Goal: Task Accomplishment & Management: Manage account settings

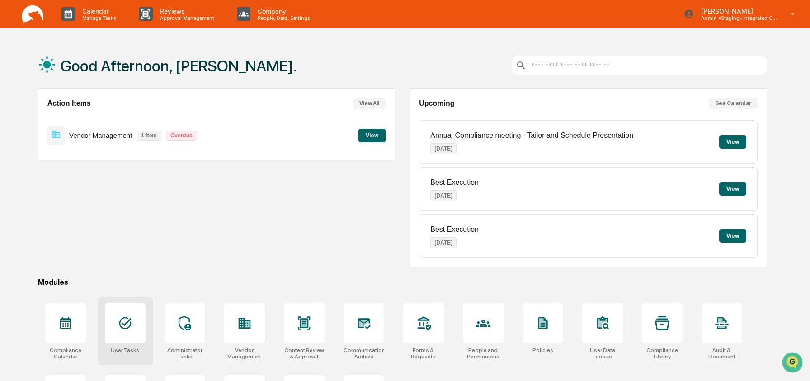
click at [118, 322] on icon at bounding box center [125, 323] width 14 height 14
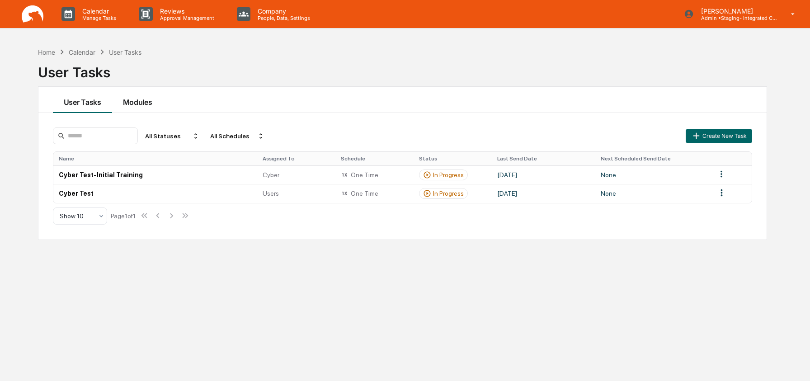
click at [137, 106] on button "Modules" at bounding box center [137, 100] width 51 height 26
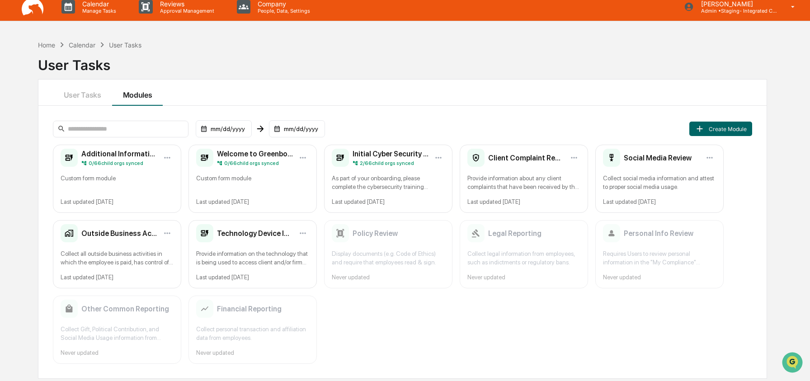
scroll to position [43, 0]
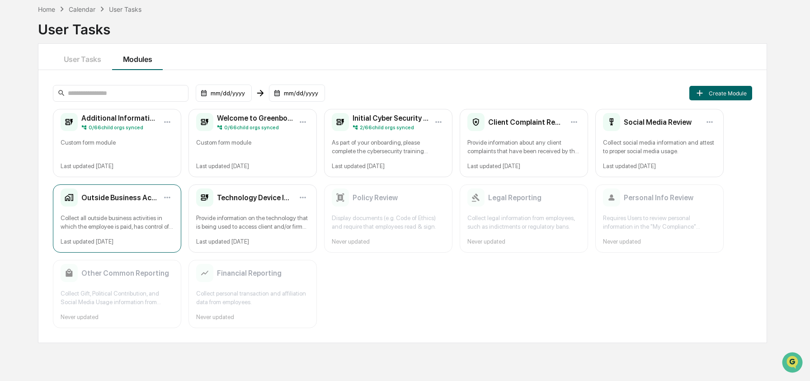
click at [104, 217] on div "Collect all outside business activities in which the employee is paid, has cont…" at bounding box center [117, 222] width 113 height 17
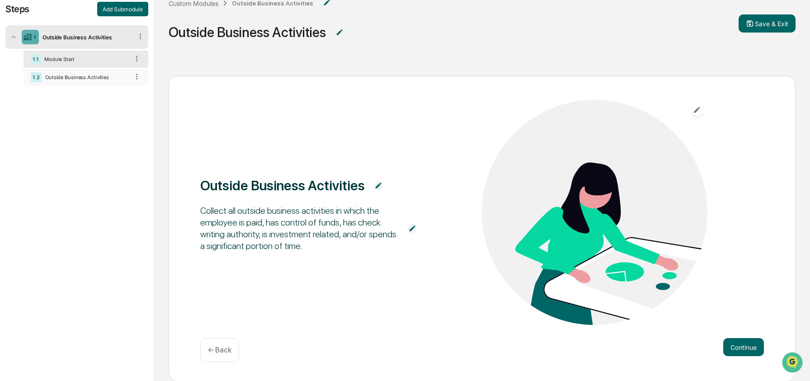
click at [91, 79] on div "Outside Business Activities" at bounding box center [85, 77] width 87 height 6
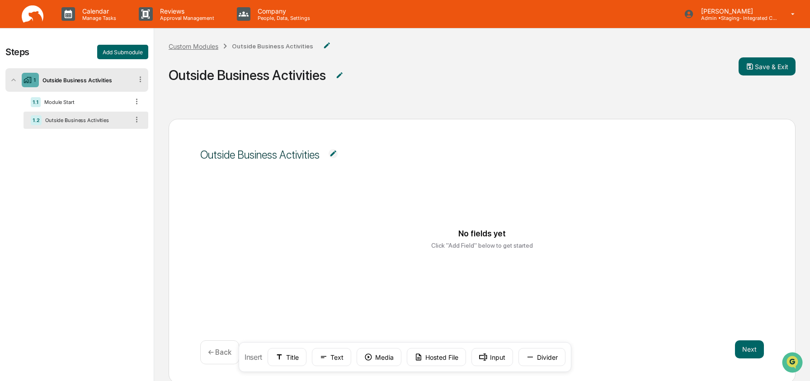
click at [200, 45] on div "Custom Modules" at bounding box center [194, 47] width 50 height 8
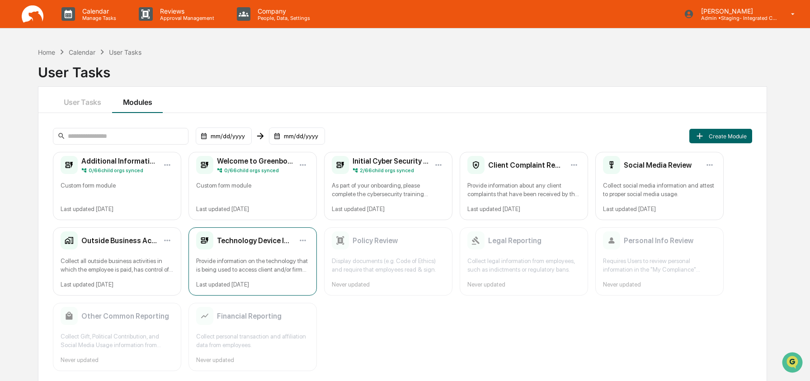
click at [272, 251] on div "Technology Device Inventory Provide information on the technology that is being…" at bounding box center [253, 261] width 128 height 68
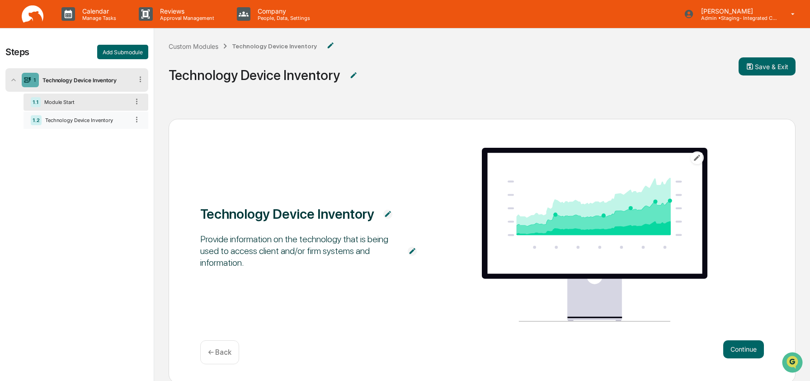
click at [94, 118] on div "Technology Device Inventory" at bounding box center [85, 120] width 87 height 6
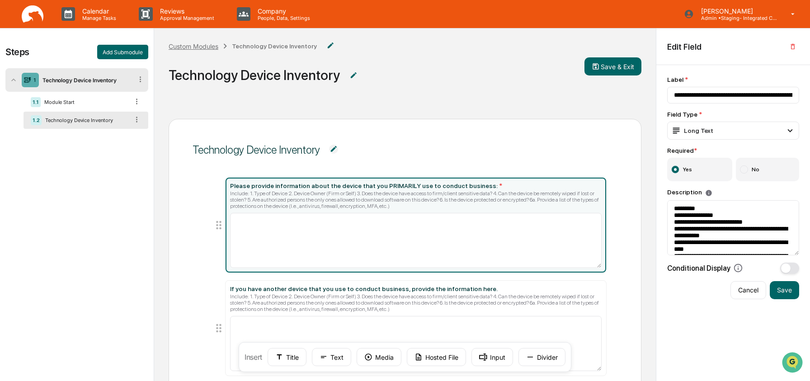
click at [206, 48] on div "Custom Modules" at bounding box center [194, 47] width 50 height 8
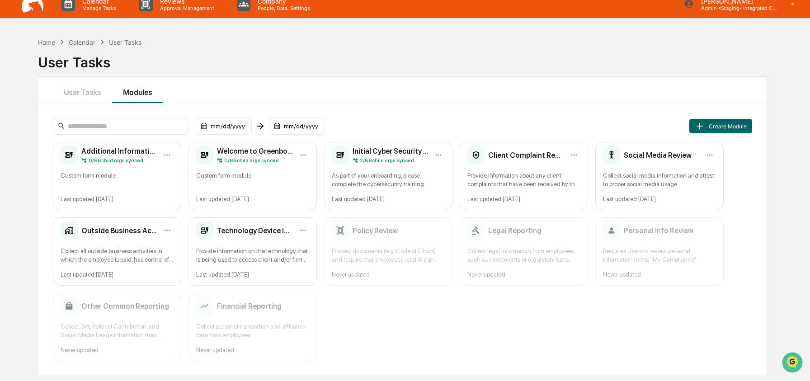
scroll to position [9, 0]
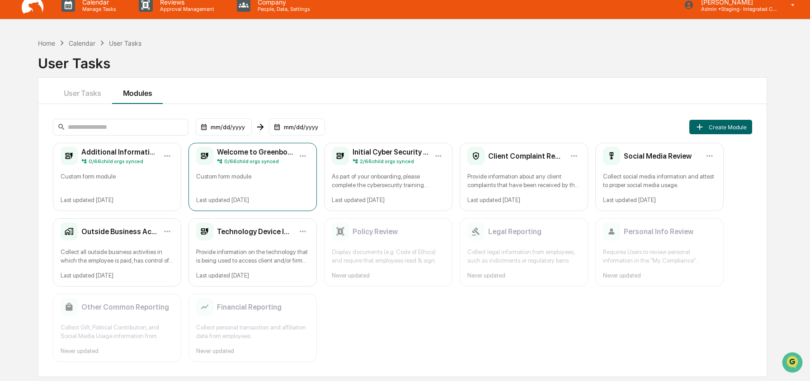
click at [274, 170] on div "Welcome to Greenboard! 0 / 66 child orgs synced Custom form module Last updated…" at bounding box center [253, 177] width 128 height 68
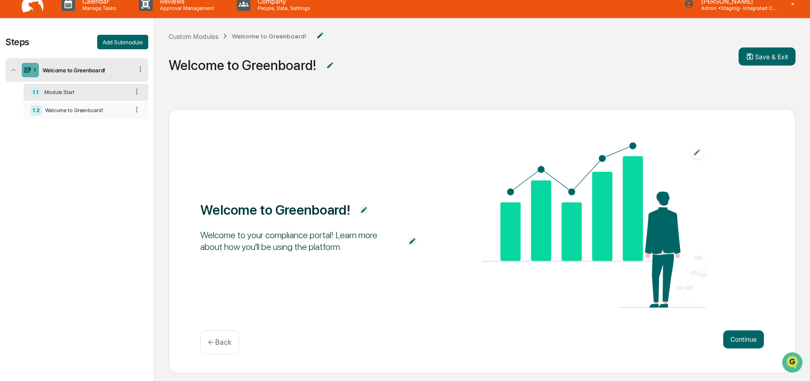
scroll to position [11, 0]
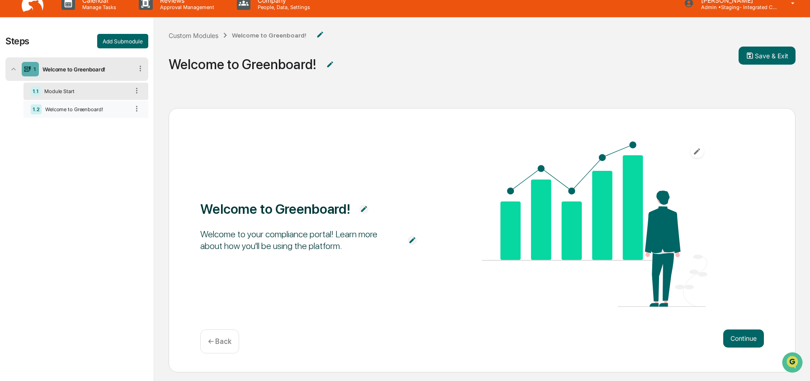
click at [92, 110] on div "Welcome to Greenboard!" at bounding box center [85, 109] width 87 height 6
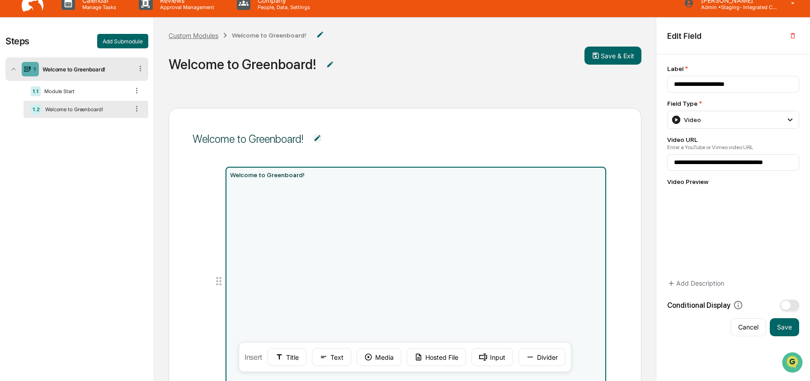
click at [199, 35] on div "Custom Modules" at bounding box center [194, 36] width 50 height 8
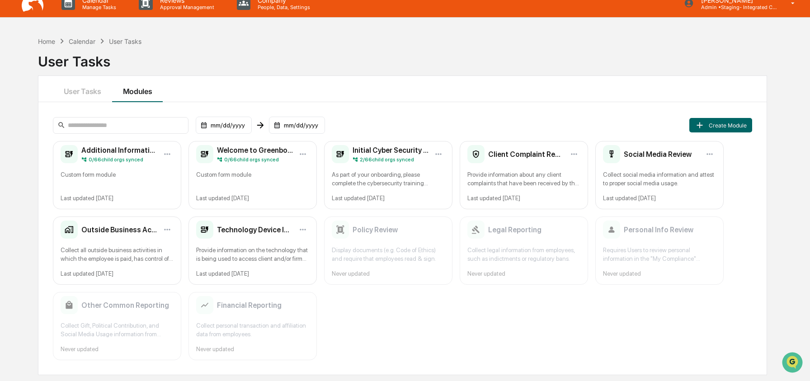
click at [504, 124] on div "mm/dd/yyyy mm/dd/yyyy Create Module" at bounding box center [403, 125] width 700 height 17
click at [329, 86] on div "User Tasks Modules" at bounding box center [402, 89] width 728 height 26
click at [497, 90] on div "User Tasks Modules" at bounding box center [402, 89] width 728 height 26
click at [492, 88] on div "User Tasks Modules" at bounding box center [402, 89] width 728 height 26
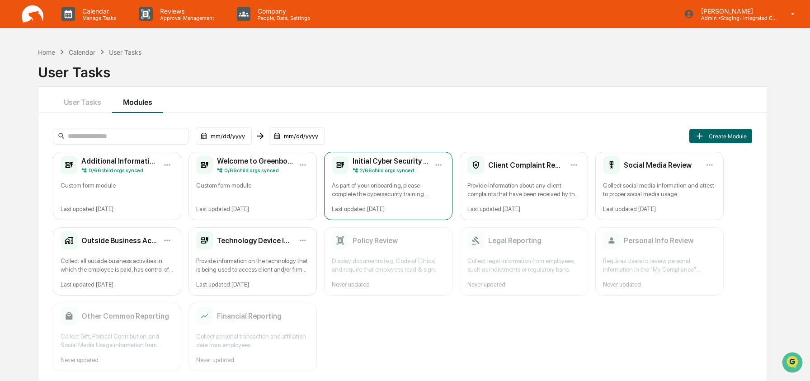
click at [394, 168] on span "2 / 66 child orgs synced" at bounding box center [387, 170] width 54 height 6
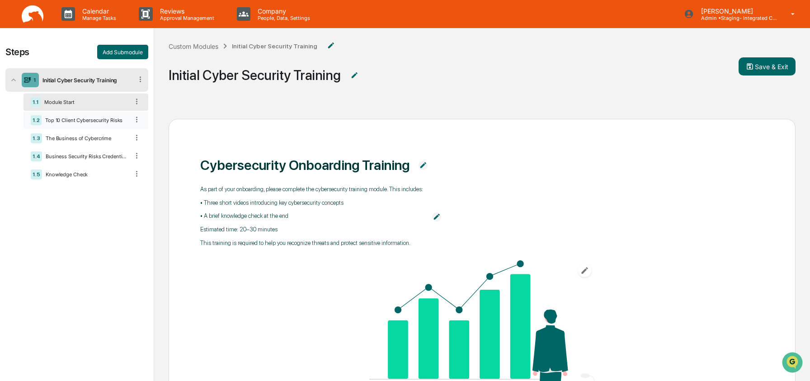
click at [74, 119] on div "Top 10 Client Cybersecurity Risks" at bounding box center [85, 120] width 87 height 6
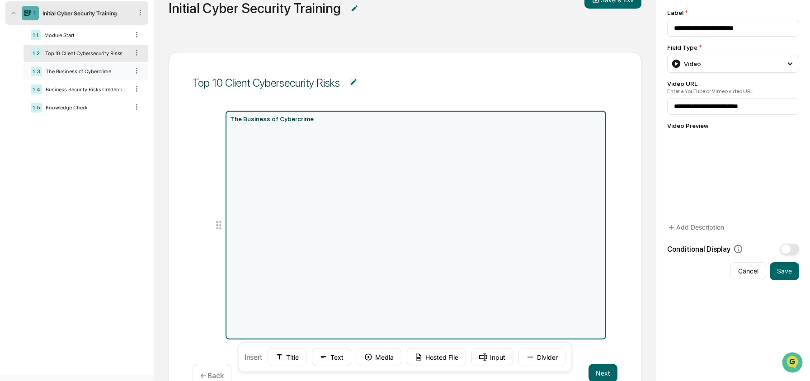
click at [76, 79] on div "1.3 The Business of Cybercrime" at bounding box center [86, 71] width 125 height 17
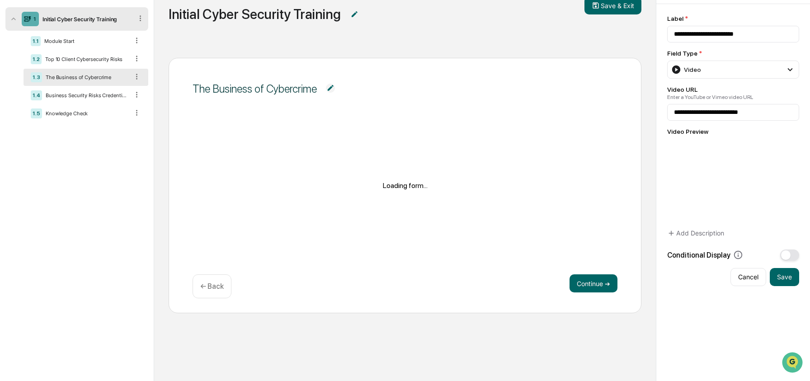
scroll to position [67, 0]
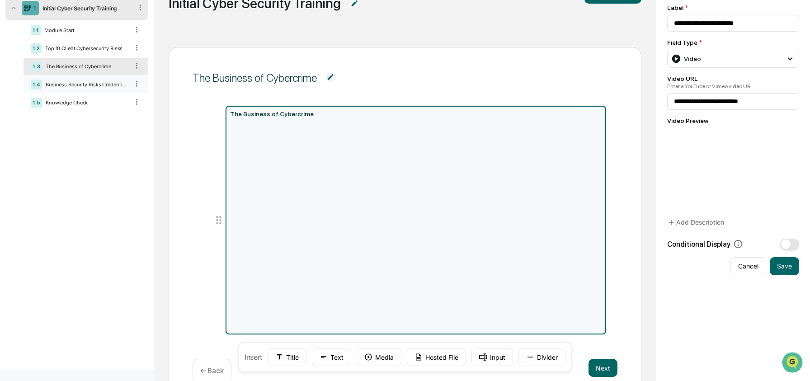
click at [60, 85] on div "Business Security Risks Credential Attacks & Account Takeover Explained" at bounding box center [85, 84] width 87 height 6
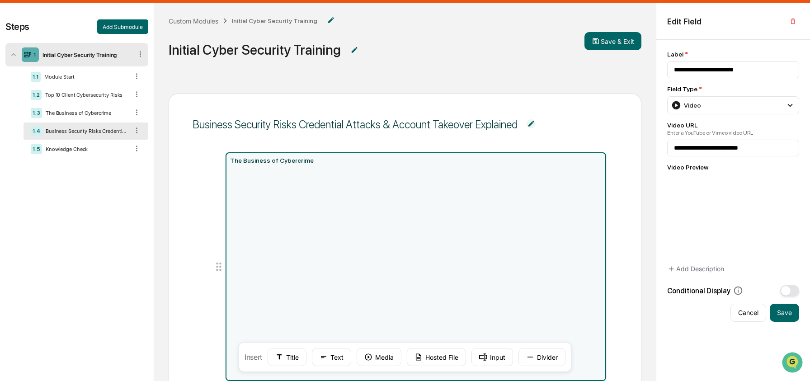
scroll to position [14, 0]
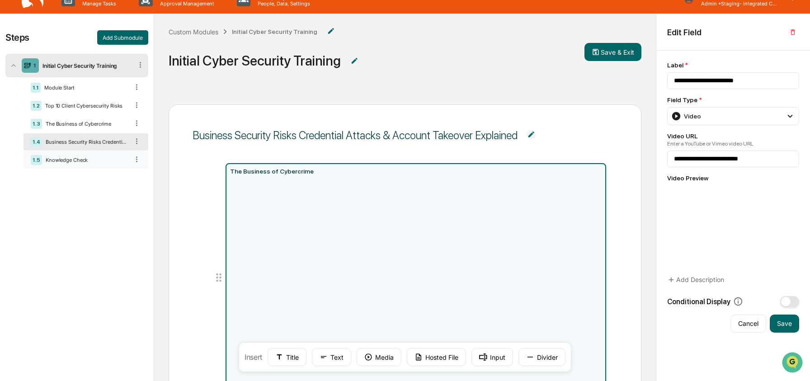
click at [78, 163] on div "Knowledge Check" at bounding box center [85, 160] width 87 height 6
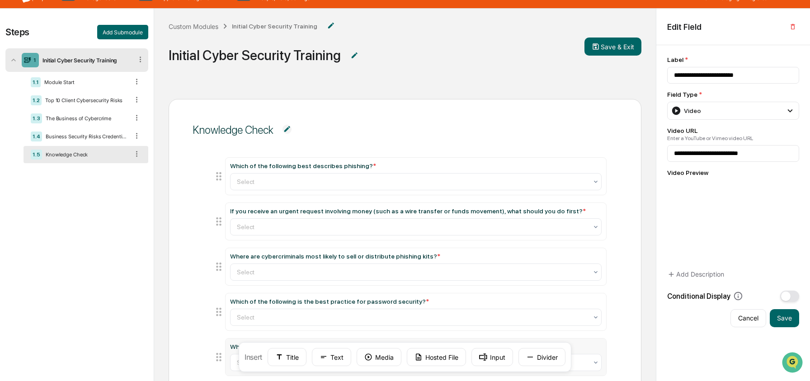
scroll to position [0, 0]
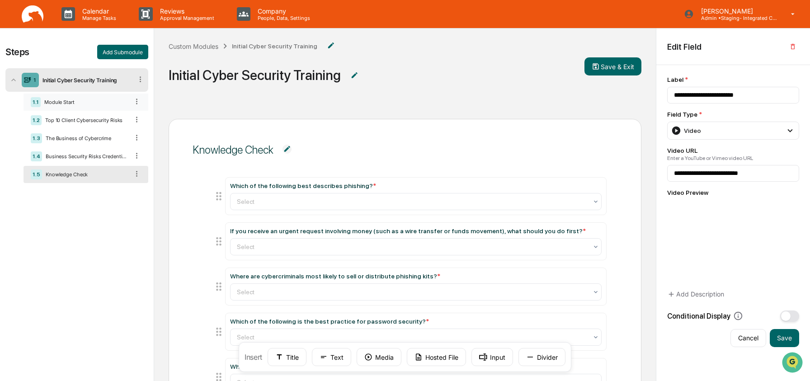
click at [81, 104] on div "Module Start" at bounding box center [85, 102] width 88 height 6
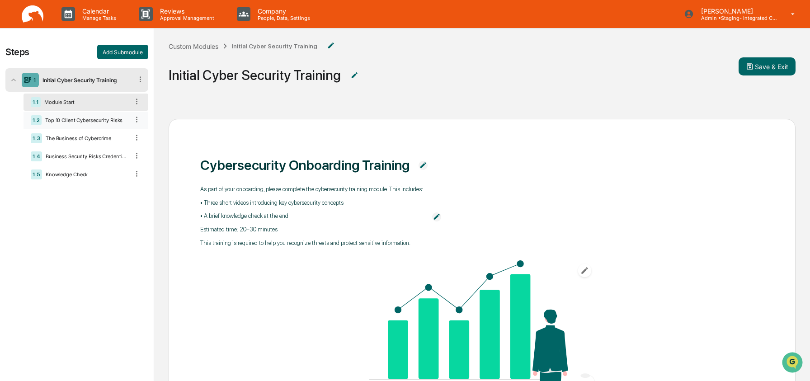
click at [79, 118] on div "Top 10 Client Cybersecurity Risks" at bounding box center [85, 120] width 87 height 6
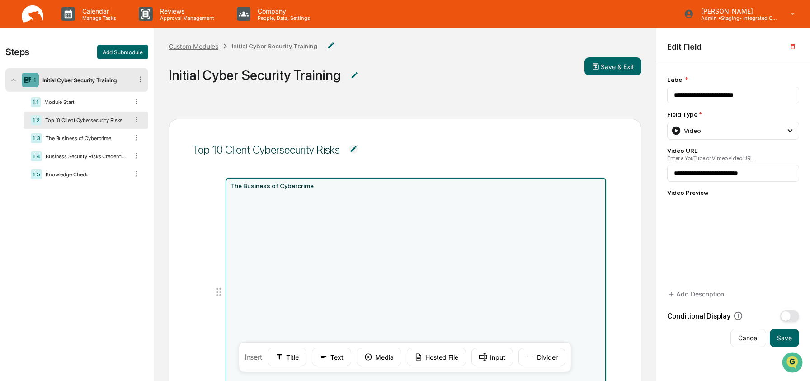
click at [201, 45] on div "Custom Modules" at bounding box center [194, 47] width 50 height 8
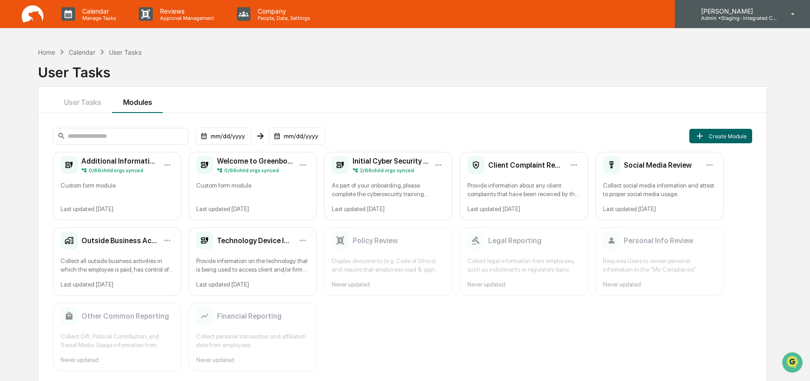
click at [709, 20] on p "Admin • Staging- Integrated Compliance Advisors" at bounding box center [736, 18] width 84 height 6
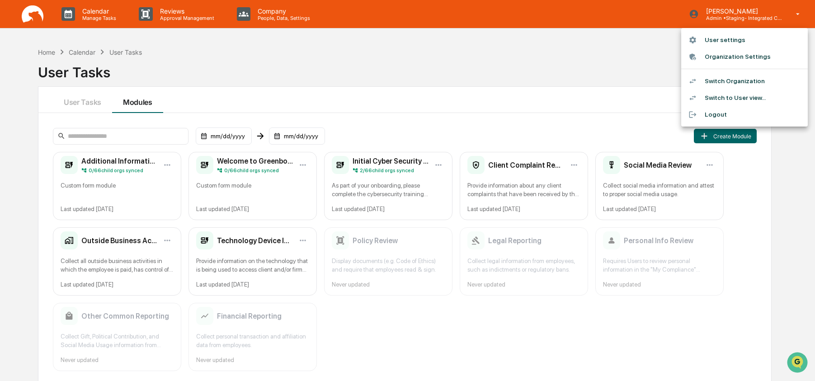
click at [728, 95] on li "Switch to User view..." at bounding box center [744, 98] width 127 height 17
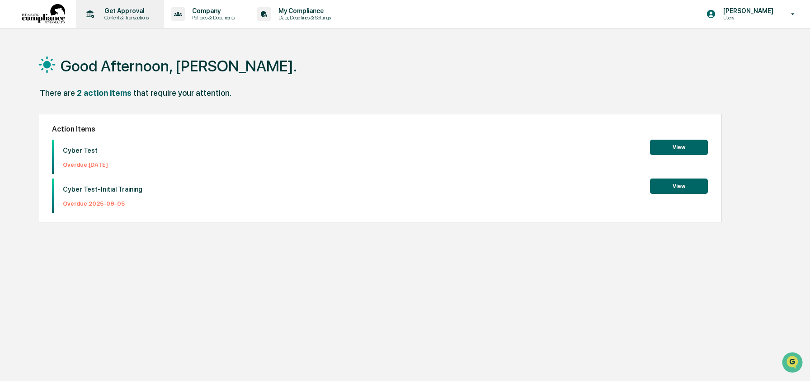
click at [136, 25] on div "Get Approval Content & Transactions" at bounding box center [119, 14] width 79 height 28
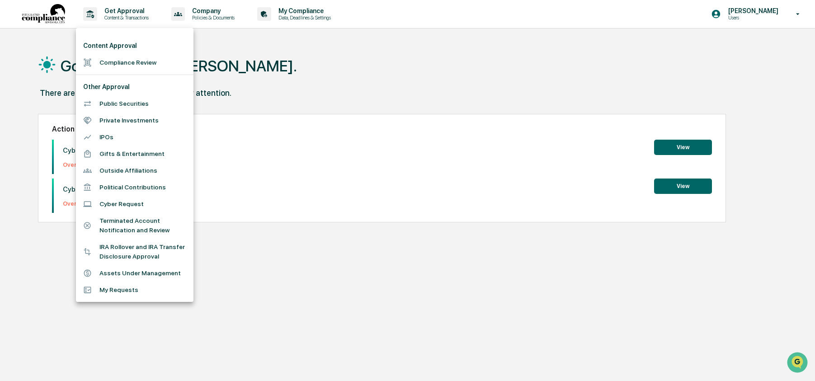
click at [136, 201] on li "Cyber Request" at bounding box center [135, 204] width 118 height 17
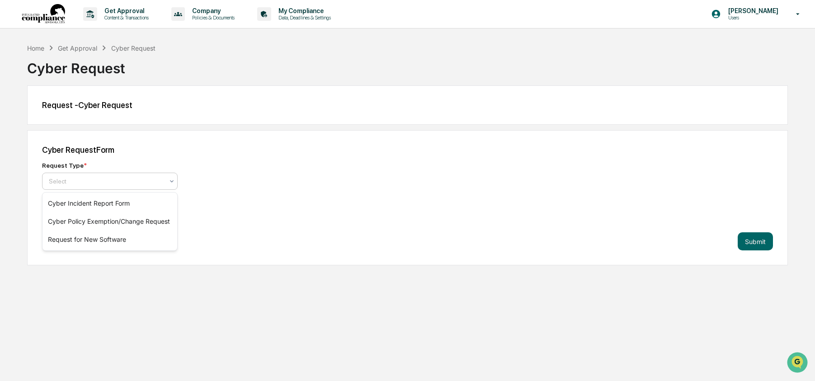
click at [134, 184] on div at bounding box center [106, 181] width 115 height 9
click at [98, 203] on div "Cyber Incident Report Form" at bounding box center [110, 203] width 135 height 18
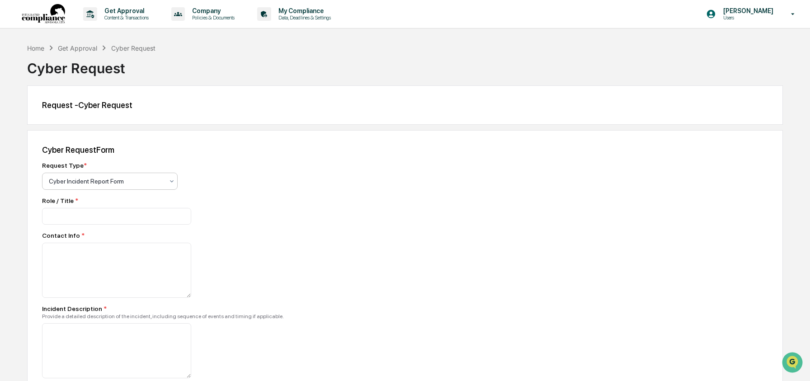
click at [117, 179] on div at bounding box center [106, 181] width 115 height 9
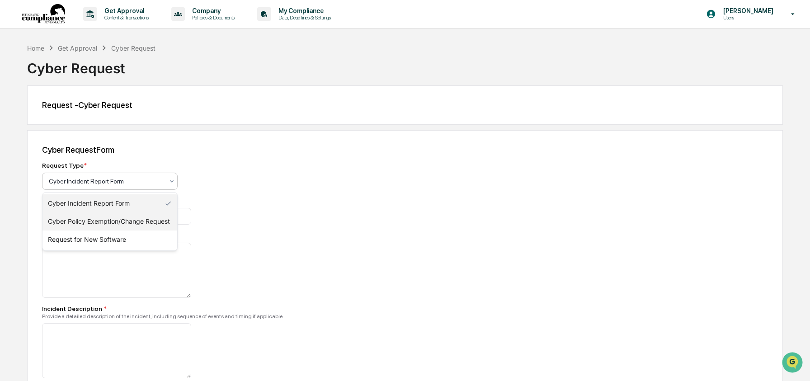
click at [127, 217] on div "Cyber Policy Exemption/Change Request" at bounding box center [110, 222] width 135 height 18
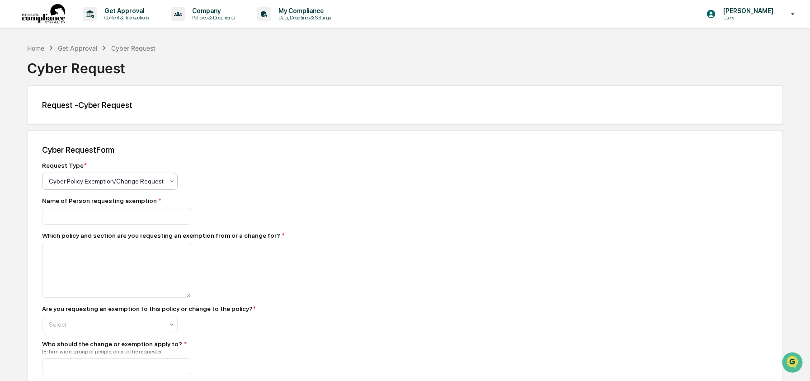
click at [135, 185] on div at bounding box center [106, 181] width 115 height 9
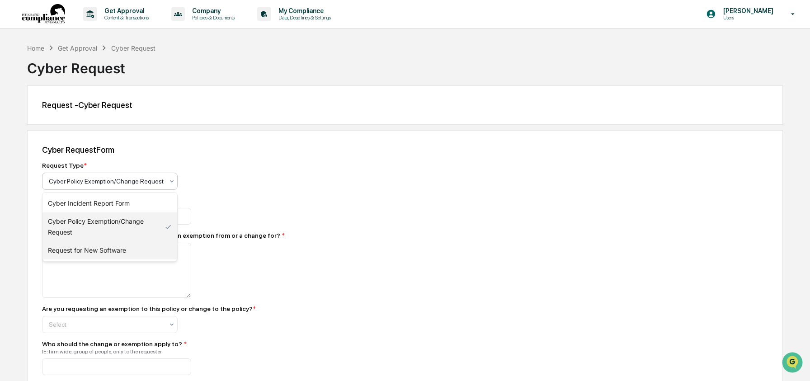
click at [103, 246] on div "Request for New Software" at bounding box center [110, 250] width 135 height 18
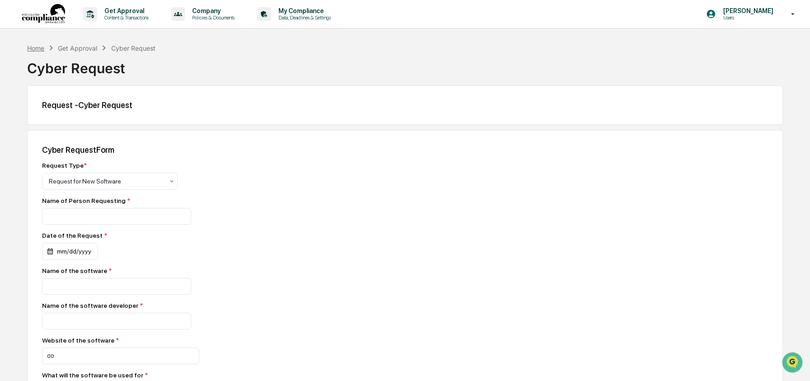
click at [41, 47] on div "Home" at bounding box center [35, 48] width 17 height 8
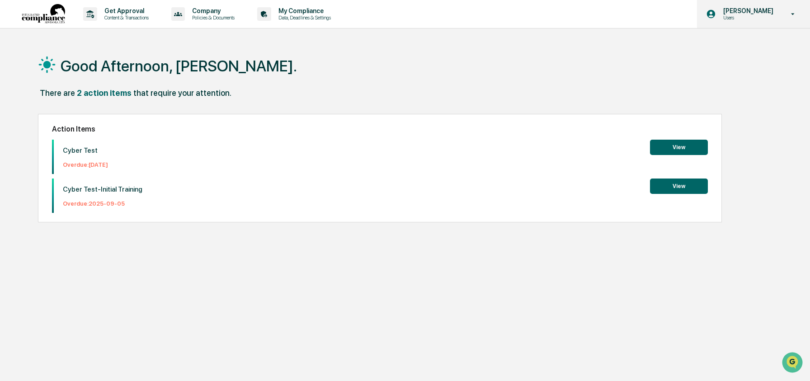
click at [708, 12] on icon at bounding box center [711, 14] width 9 height 9
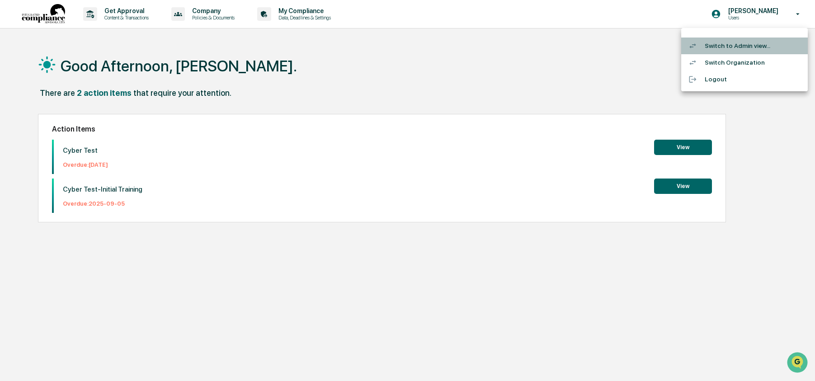
click at [709, 49] on li "Switch to Admin view..." at bounding box center [744, 46] width 127 height 17
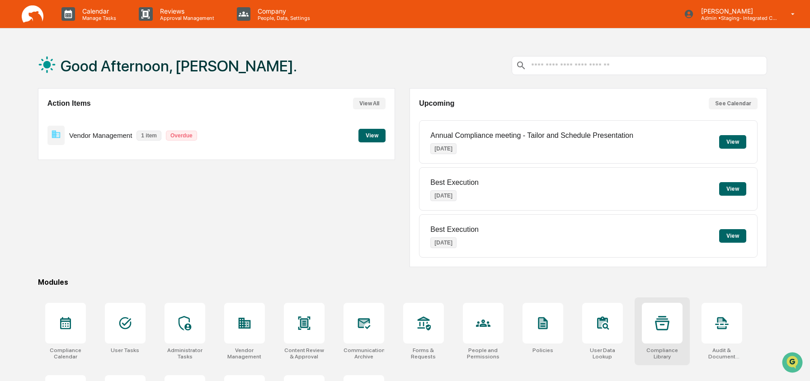
click at [670, 333] on div at bounding box center [662, 323] width 41 height 41
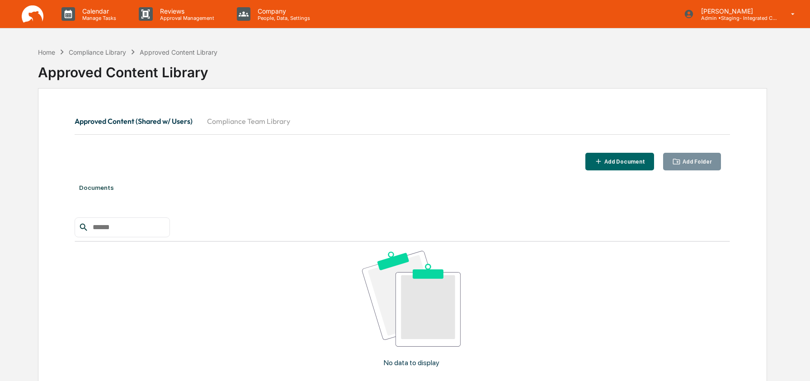
click at [231, 123] on button "Compliance Team Library" at bounding box center [249, 121] width 98 height 22
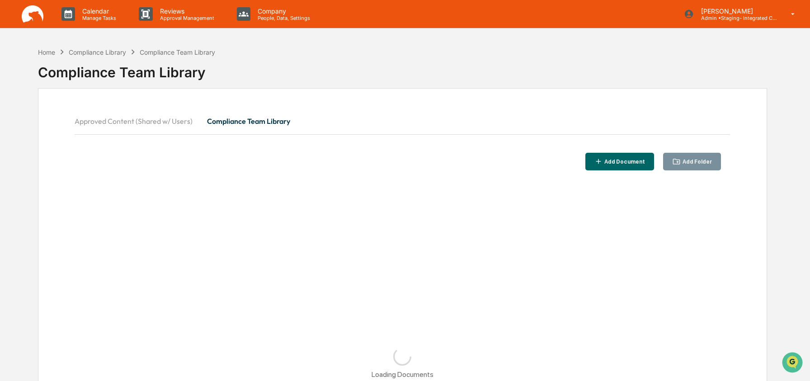
click at [379, 111] on div "Approved Content (Shared w/ Users) Compliance Team Library" at bounding box center [403, 121] width 656 height 22
click at [49, 53] on div "Home" at bounding box center [46, 52] width 17 height 8
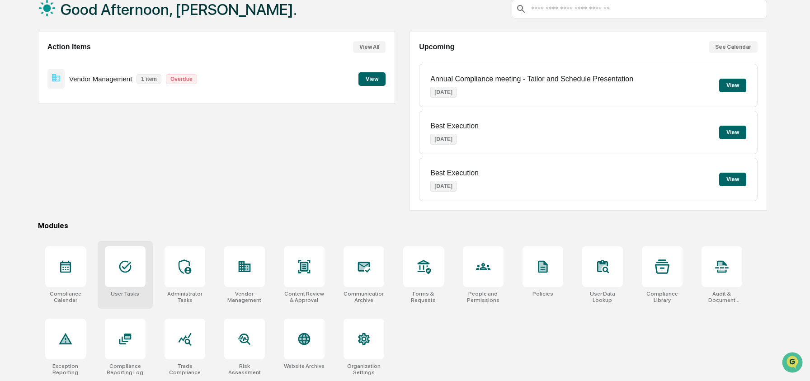
scroll to position [58, 0]
click at [136, 254] on div at bounding box center [125, 266] width 41 height 41
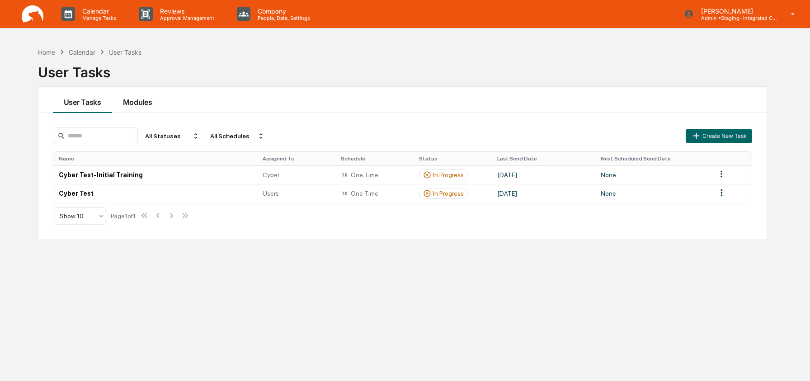
click at [160, 99] on button "Modules" at bounding box center [137, 100] width 51 height 26
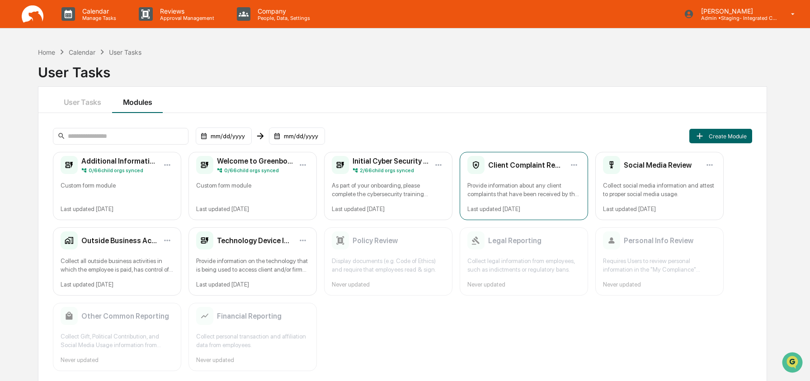
click at [522, 173] on div "Client Complaint Reporting" at bounding box center [516, 165] width 97 height 18
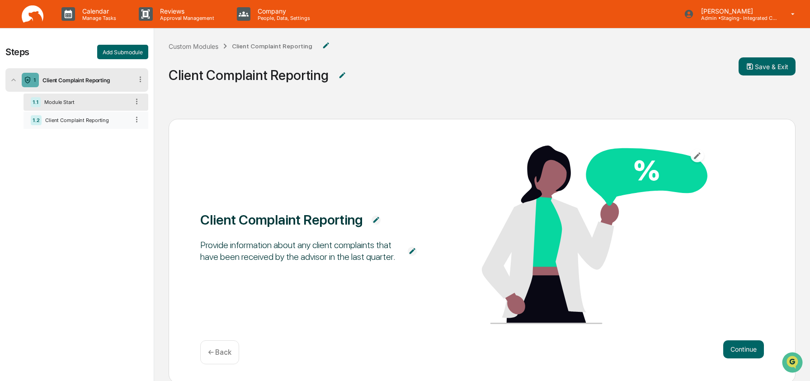
click at [90, 118] on div "Client Complaint Reporting" at bounding box center [85, 120] width 87 height 6
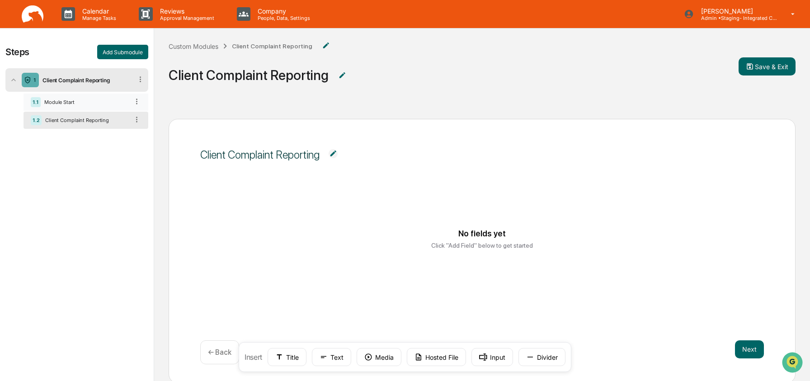
click at [90, 109] on div "1.1 Module Start" at bounding box center [86, 102] width 125 height 17
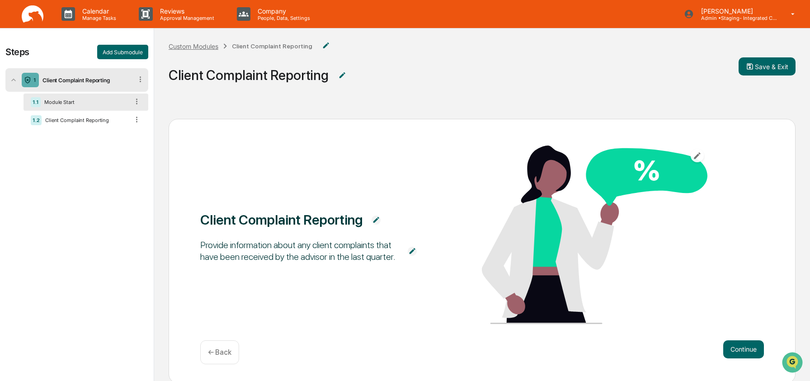
click at [190, 47] on div "Custom Modules" at bounding box center [194, 47] width 50 height 8
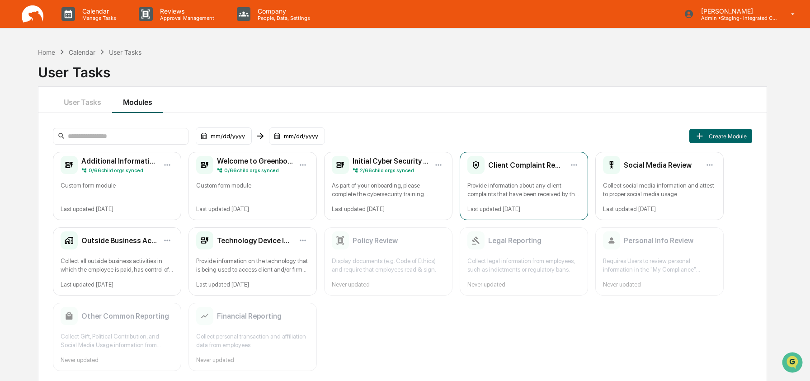
click at [531, 193] on div "Provide information about any client complaints that have been received by the …" at bounding box center [524, 189] width 113 height 17
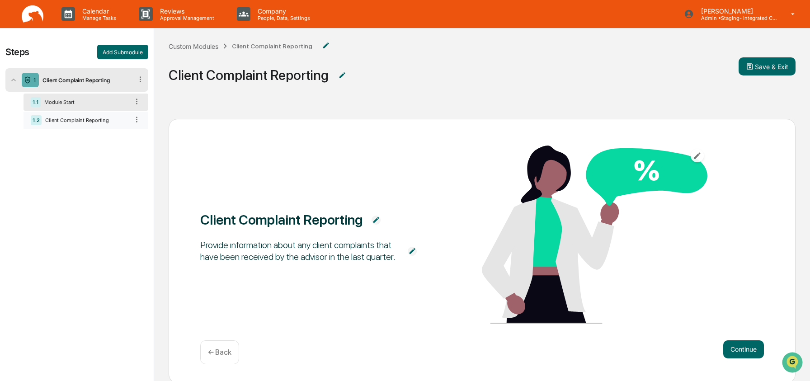
click at [90, 124] on div "1.2 Client Complaint Reporting" at bounding box center [86, 120] width 125 height 17
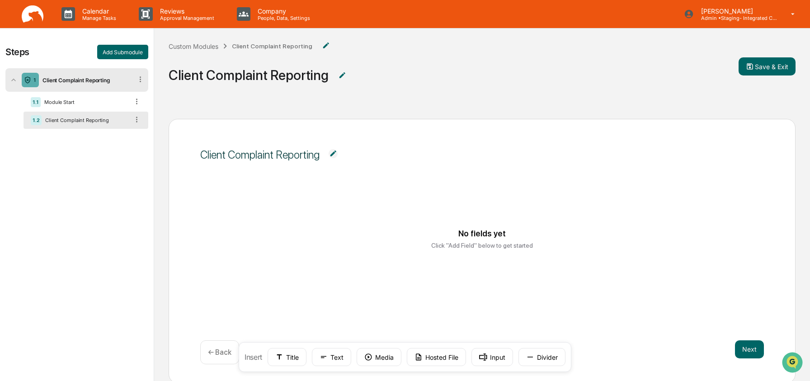
click at [193, 51] on div "Custom Modules Client Complaint Reporting" at bounding box center [254, 46] width 171 height 14
click at [193, 47] on div "Custom Modules" at bounding box center [194, 47] width 50 height 8
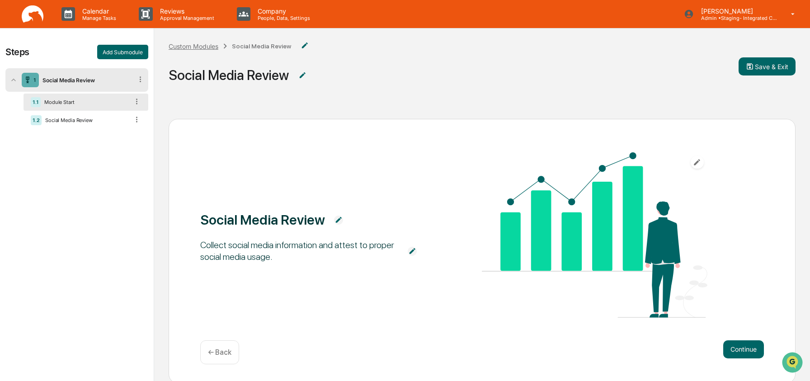
click at [202, 48] on div "Custom Modules" at bounding box center [194, 47] width 50 height 8
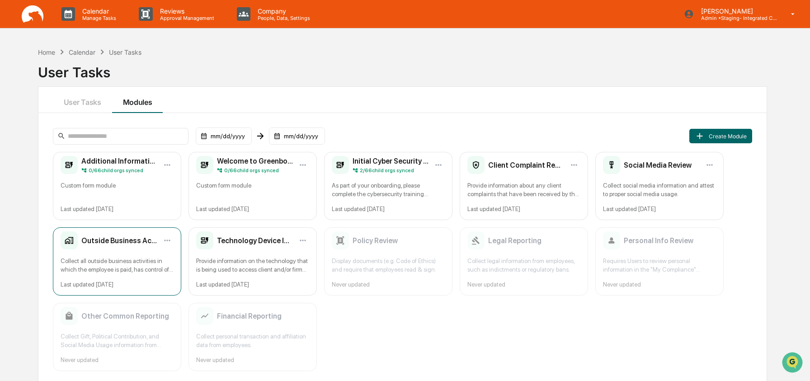
click at [112, 253] on div "Outside Business Activities Collect all outside business activities in which th…" at bounding box center [117, 261] width 128 height 68
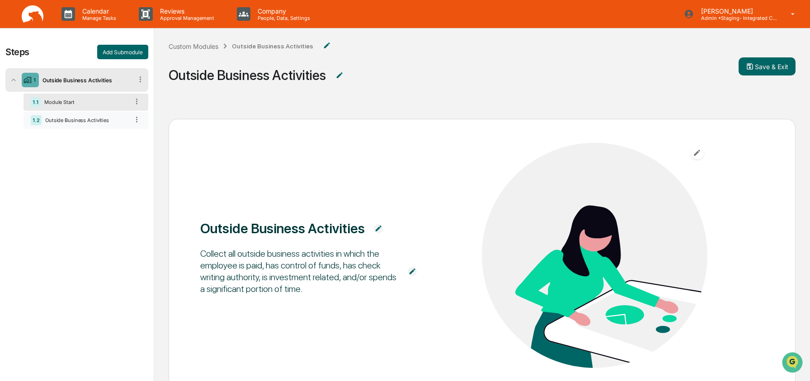
click at [109, 120] on div "Outside Business Activities" at bounding box center [85, 120] width 87 height 6
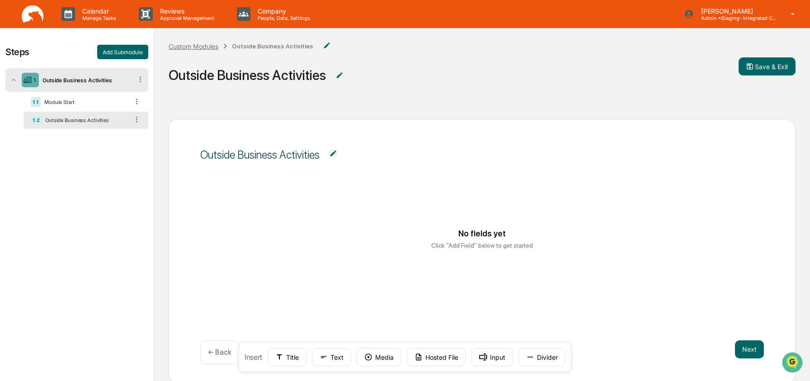
click at [184, 49] on div "Custom Modules" at bounding box center [194, 47] width 50 height 8
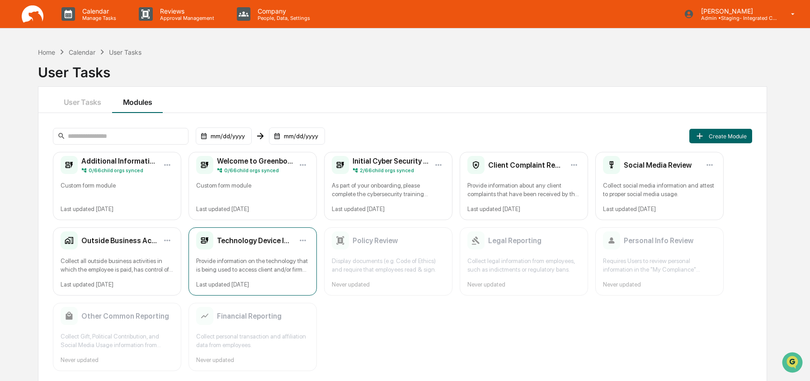
click at [230, 261] on div "Provide information on the technology that is being used to access client and/o…" at bounding box center [252, 265] width 113 height 17
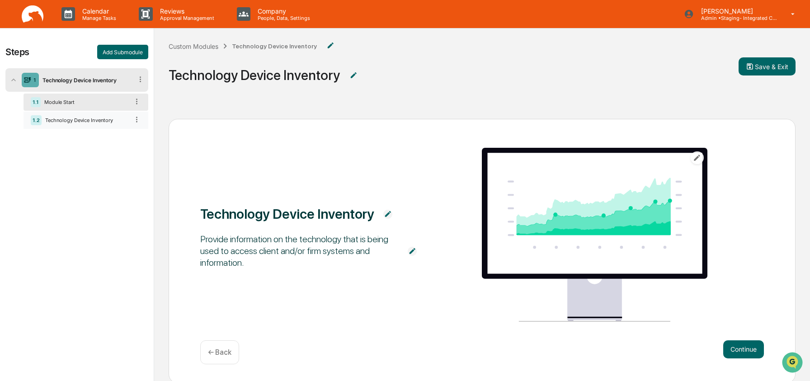
click at [70, 122] on div "Technology Device Inventory" at bounding box center [85, 120] width 87 height 6
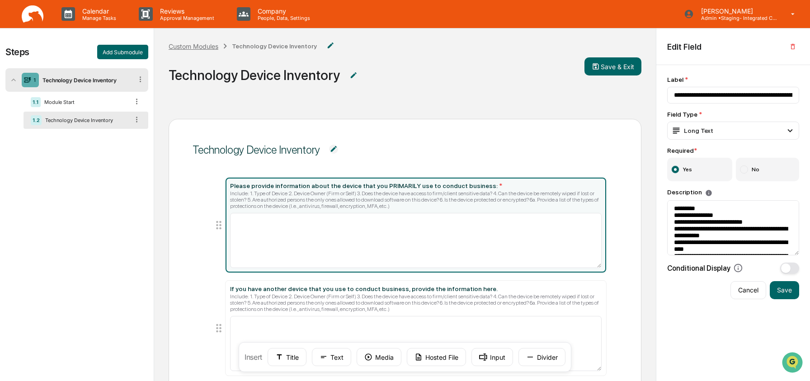
click at [199, 47] on div "Custom Modules" at bounding box center [194, 47] width 50 height 8
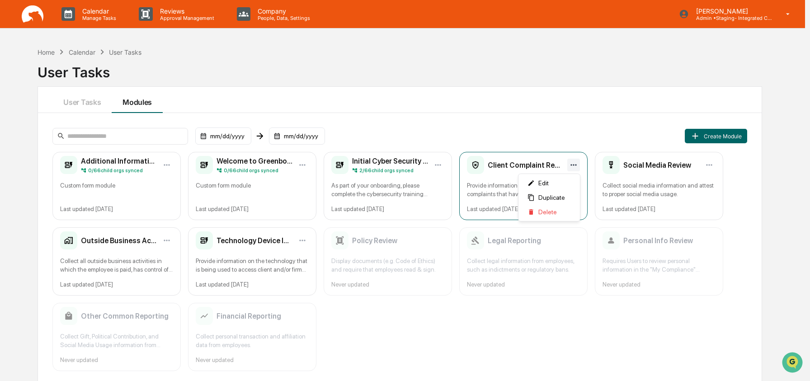
click at [575, 166] on html "Calendar Manage Tasks Reviews Approval Management Company People, Data, Setting…" at bounding box center [405, 190] width 810 height 381
click at [561, 210] on div "Delete" at bounding box center [549, 212] width 58 height 14
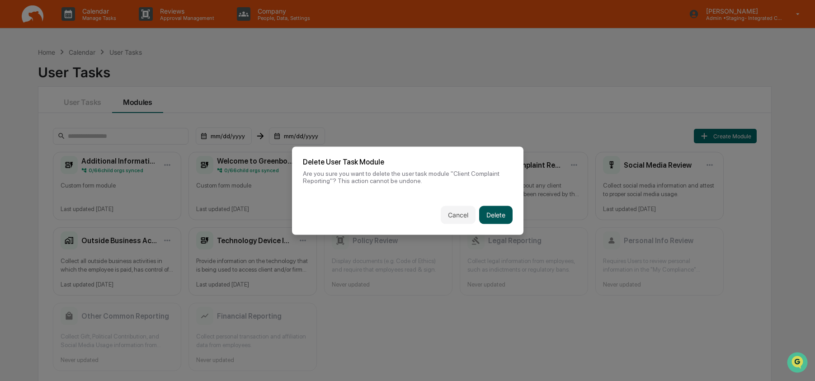
click at [506, 220] on button "Delete" at bounding box center [495, 215] width 33 height 18
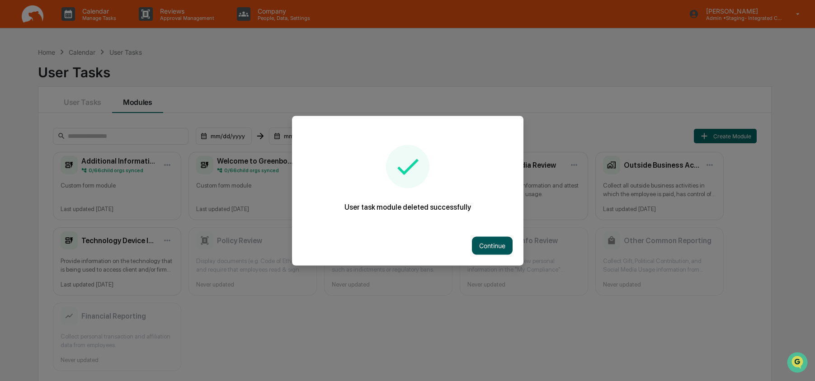
click at [488, 248] on button "Continue" at bounding box center [492, 245] width 41 height 18
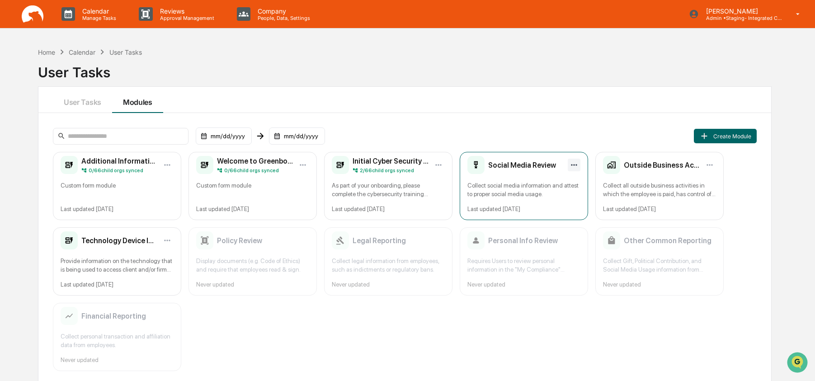
click at [575, 162] on html "Calendar Manage Tasks Reviews Approval Management Company People, Data, Setting…" at bounding box center [407, 190] width 815 height 381
click at [556, 216] on span "Delete" at bounding box center [548, 211] width 19 height 7
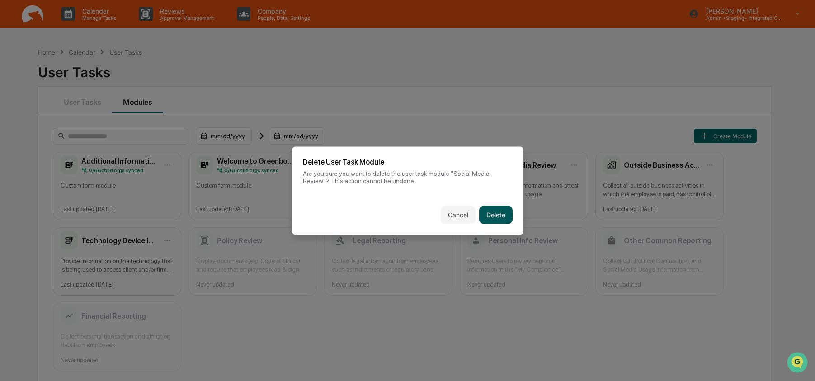
click at [497, 214] on button "Delete" at bounding box center [495, 215] width 33 height 18
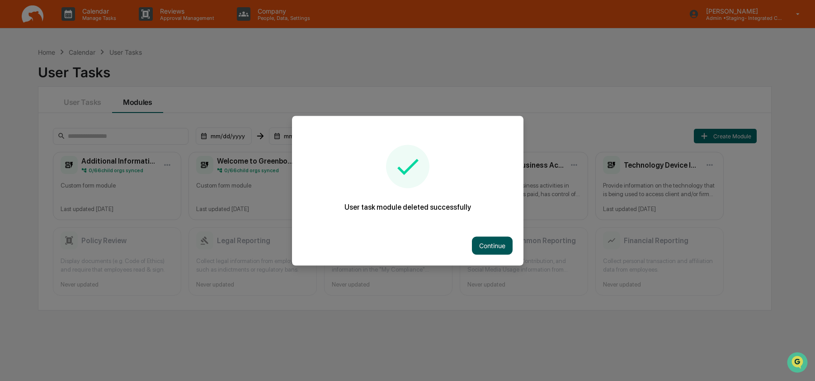
click at [504, 246] on button "Continue" at bounding box center [492, 245] width 41 height 18
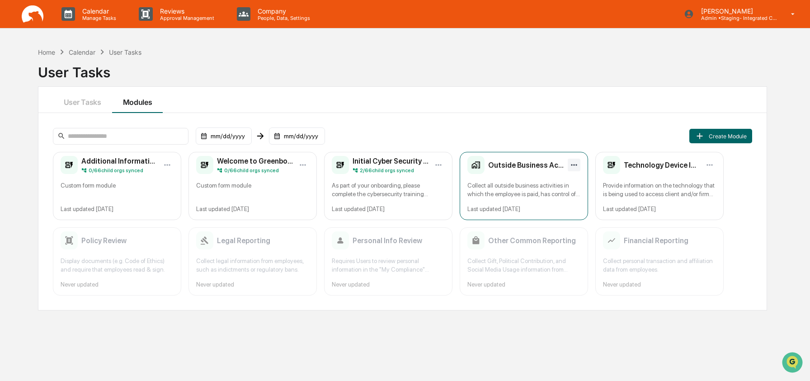
click at [575, 165] on html "Calendar Manage Tasks Reviews Approval Management Company People, Data, Setting…" at bounding box center [405, 190] width 810 height 381
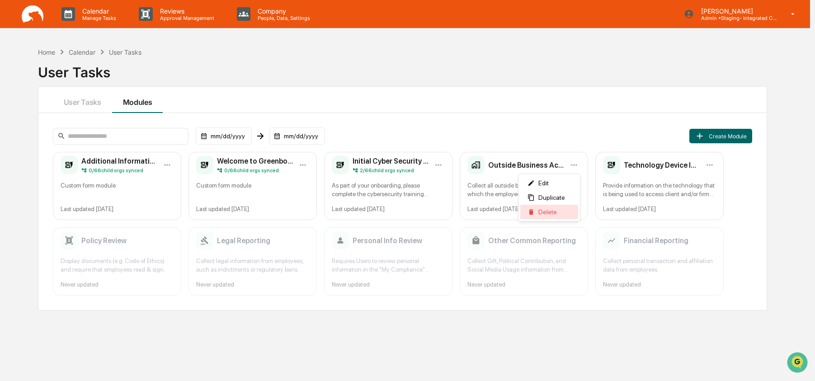
click at [565, 208] on div "Delete" at bounding box center [549, 212] width 58 height 14
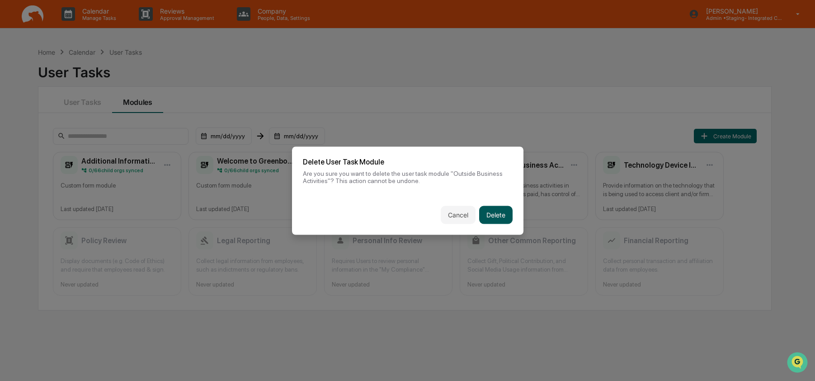
click at [505, 215] on button "Delete" at bounding box center [495, 215] width 33 height 18
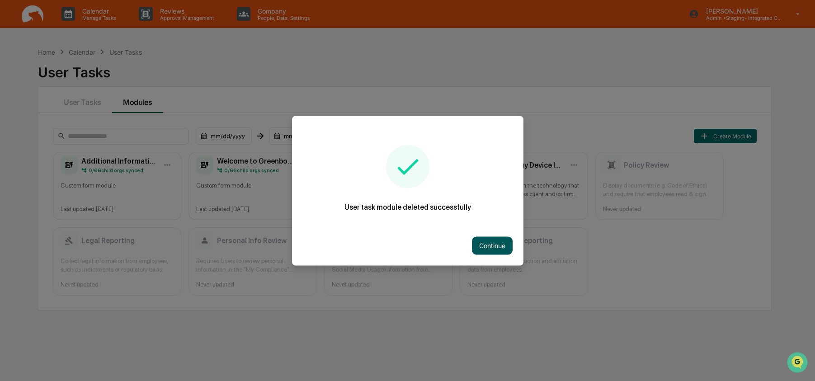
click at [507, 248] on button "Continue" at bounding box center [492, 245] width 41 height 18
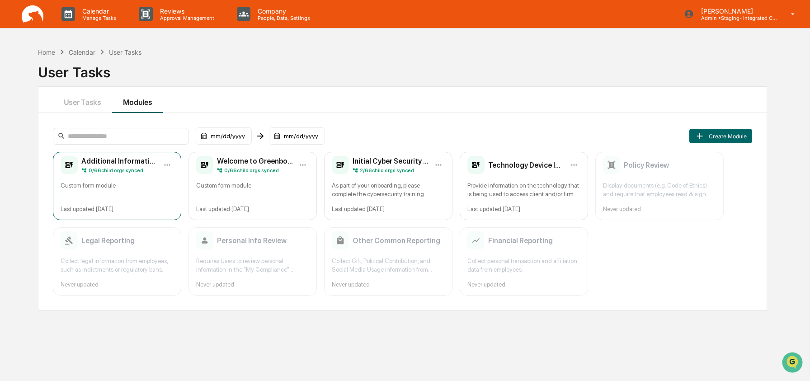
click at [121, 175] on div "Additional Information 0 / 66 child orgs synced Custom form module Last updated…" at bounding box center [117, 186] width 128 height 68
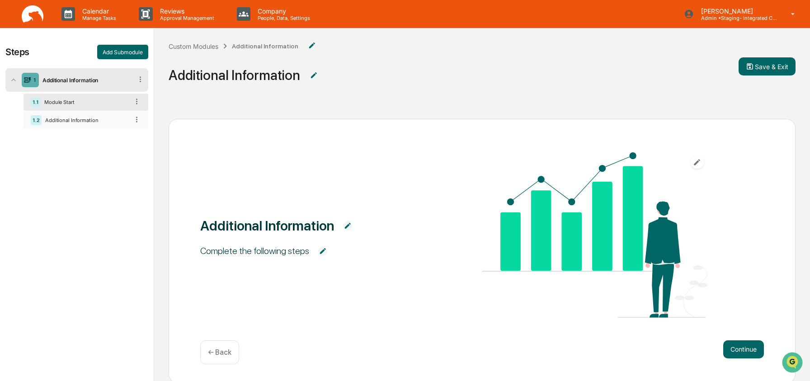
click at [90, 125] on div "1.2 Additional Information" at bounding box center [86, 120] width 125 height 17
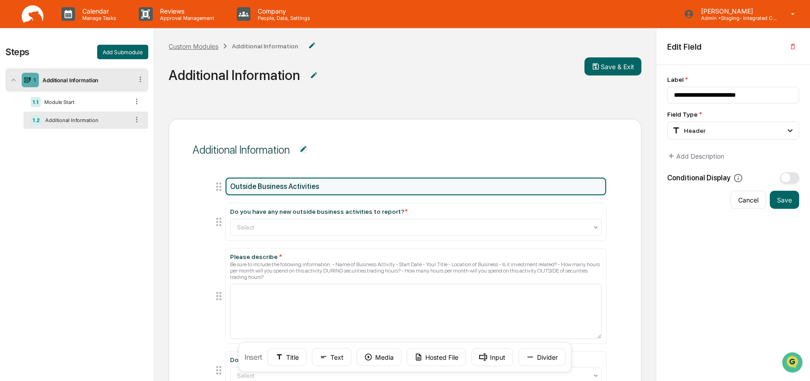
click at [201, 46] on div "Custom Modules" at bounding box center [194, 47] width 50 height 8
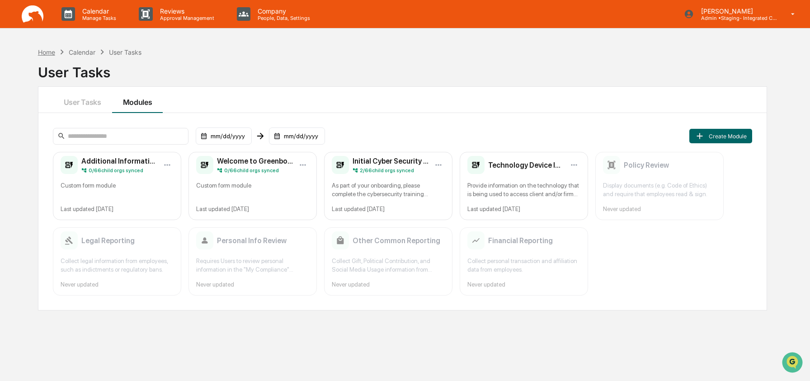
click at [40, 52] on div "Home" at bounding box center [46, 52] width 17 height 8
